Goal: Task Accomplishment & Management: Manage account settings

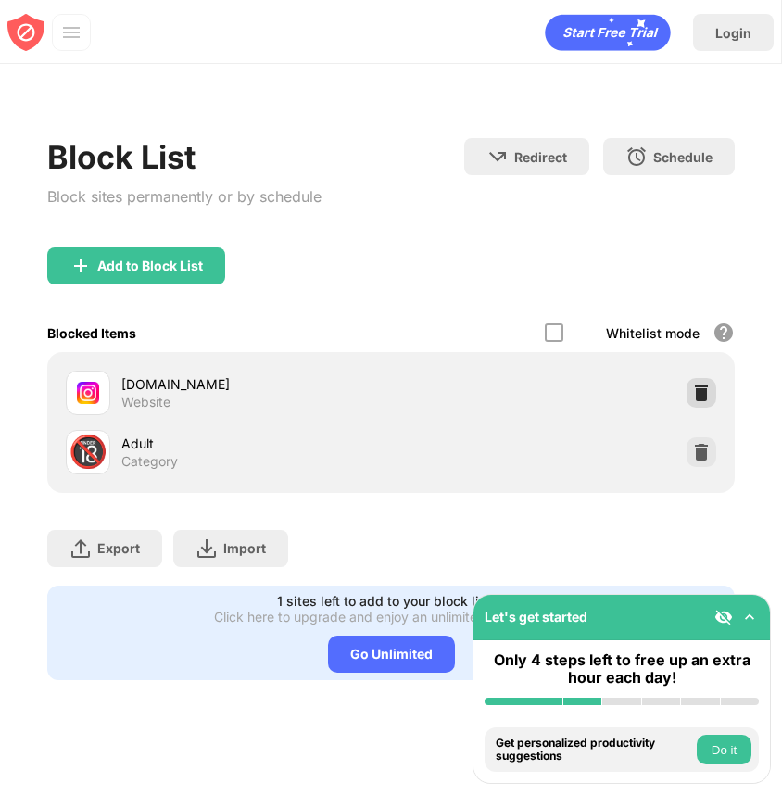
click at [702, 402] on div at bounding box center [702, 393] width 30 height 30
